Goal: Information Seeking & Learning: Check status

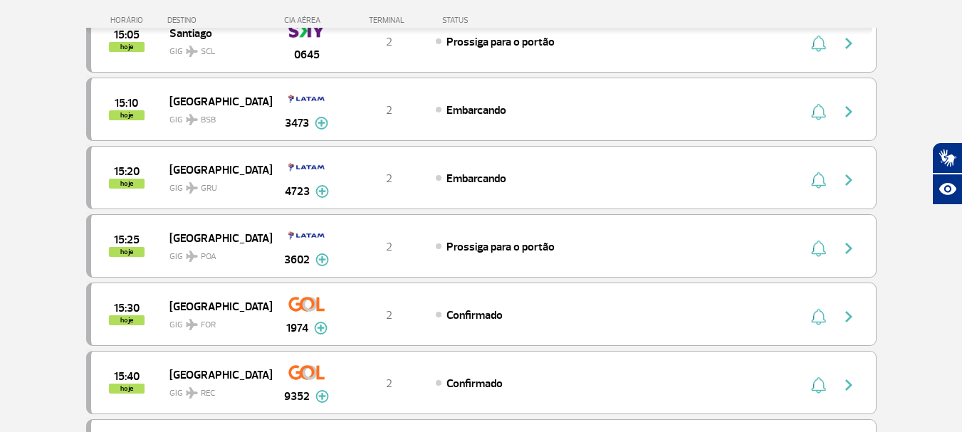
scroll to position [570, 0]
click at [472, 311] on span "Confirmado" at bounding box center [475, 315] width 56 height 14
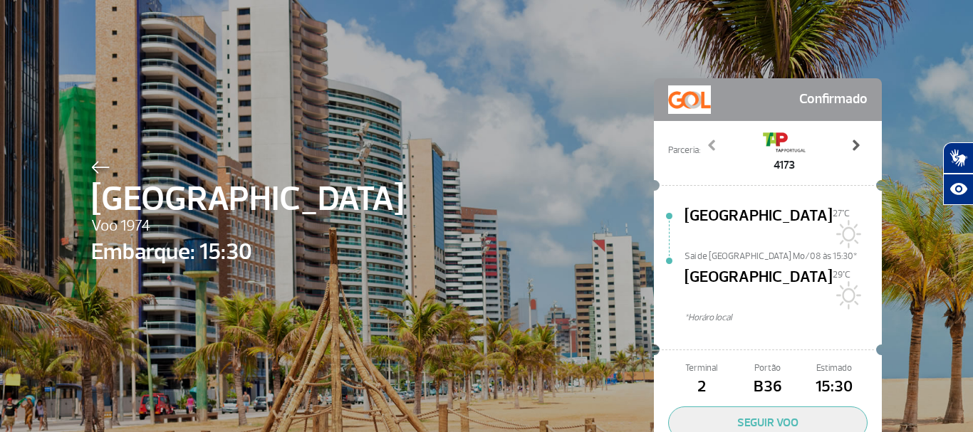
click at [856, 145] on span at bounding box center [855, 145] width 14 height 14
click at [855, 145] on span at bounding box center [855, 145] width 14 height 14
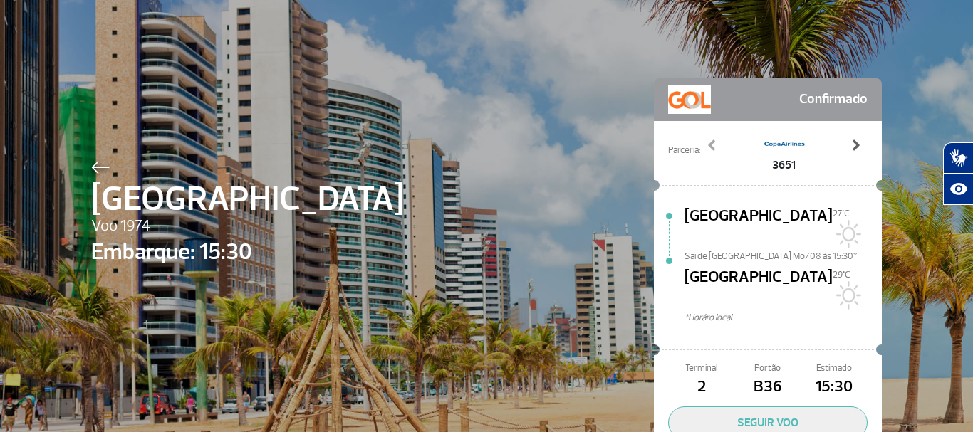
click at [855, 145] on span at bounding box center [855, 145] width 14 height 14
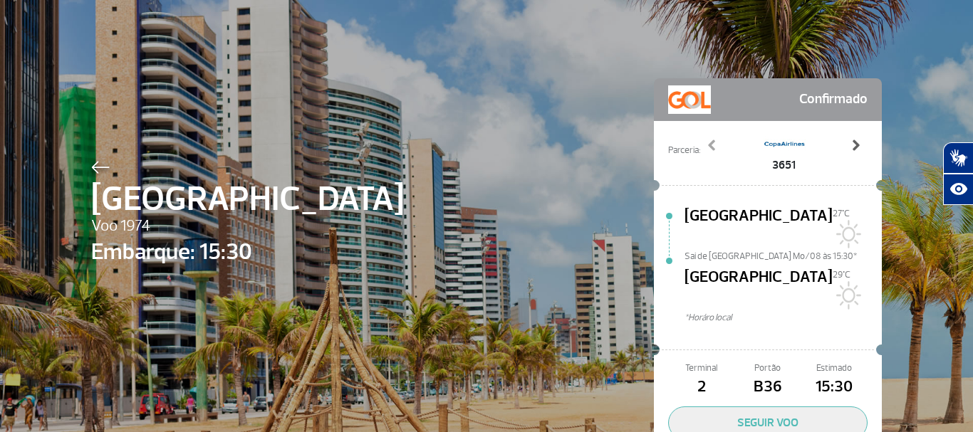
click at [855, 145] on span at bounding box center [855, 145] width 14 height 14
click at [852, 143] on span at bounding box center [855, 145] width 14 height 14
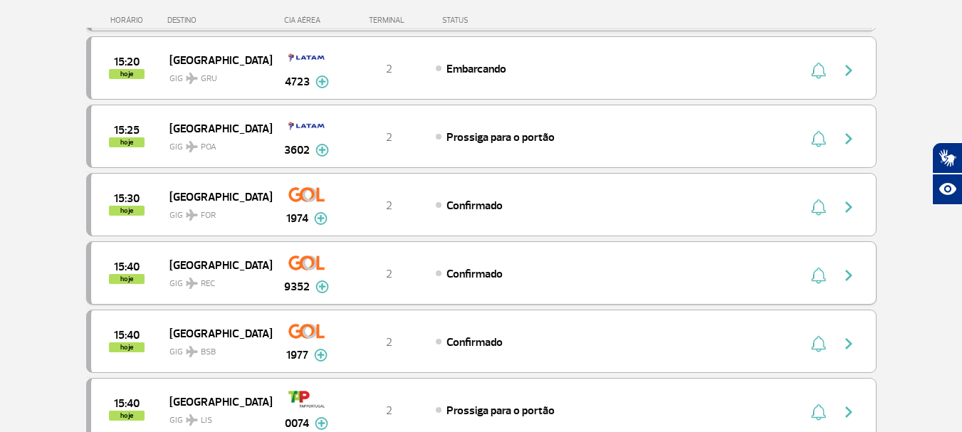
scroll to position [712, 0]
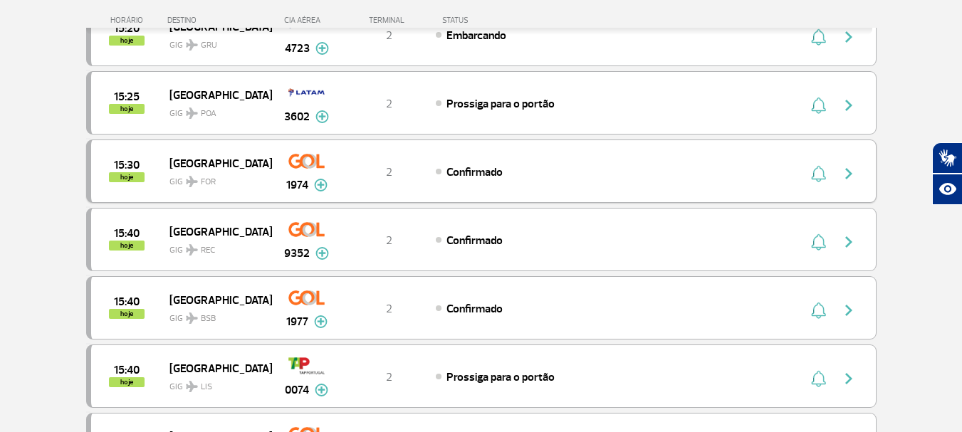
click at [483, 179] on span "Confirmado" at bounding box center [475, 172] width 56 height 14
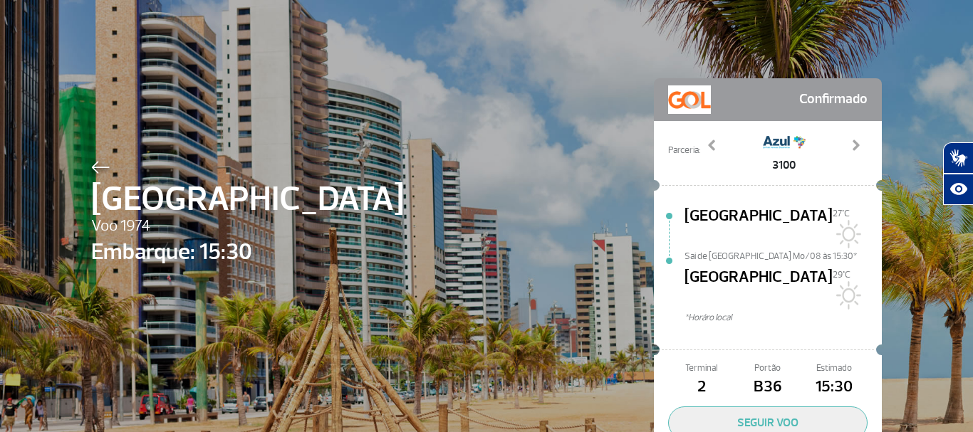
scroll to position [66, 0]
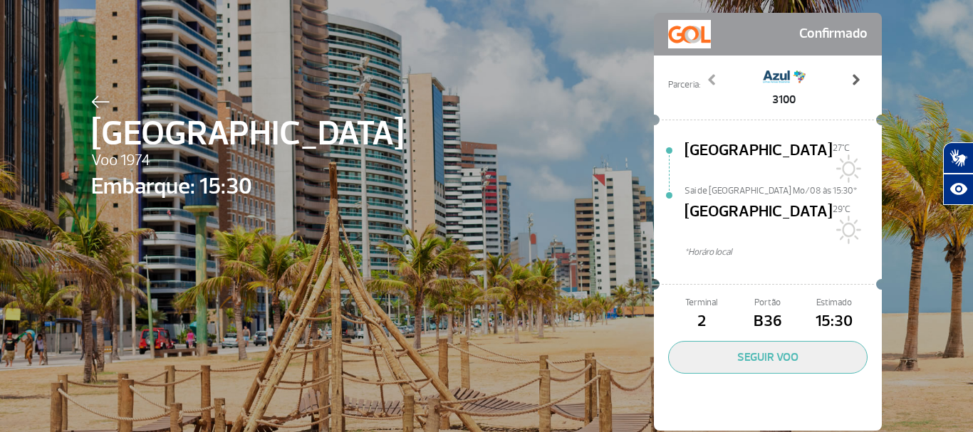
click at [853, 83] on span at bounding box center [855, 80] width 14 height 14
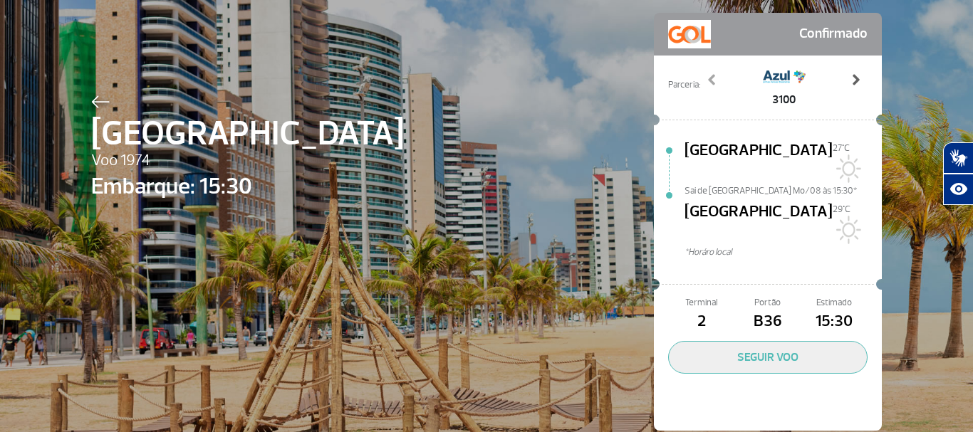
click at [853, 83] on span at bounding box center [855, 80] width 14 height 14
click at [715, 246] on span "*Horáro local" at bounding box center [783, 253] width 197 height 14
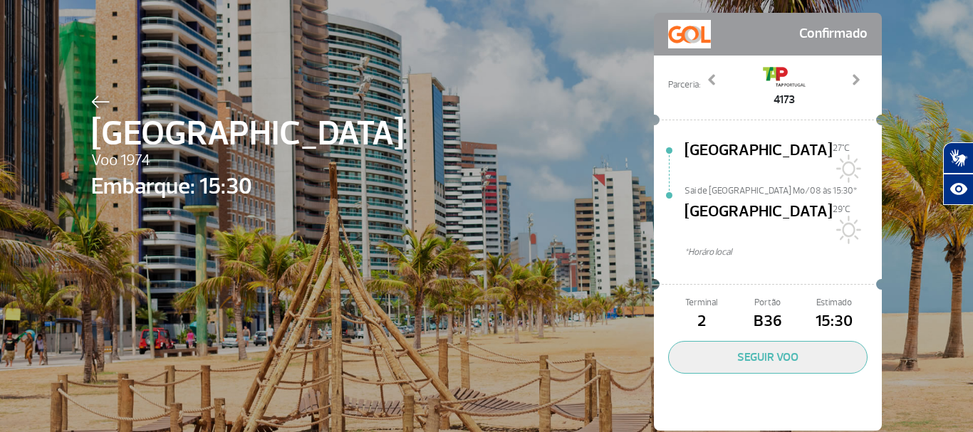
click at [715, 246] on span "*Horáro local" at bounding box center [783, 253] width 197 height 14
